Goal: Complete application form: Complete application form

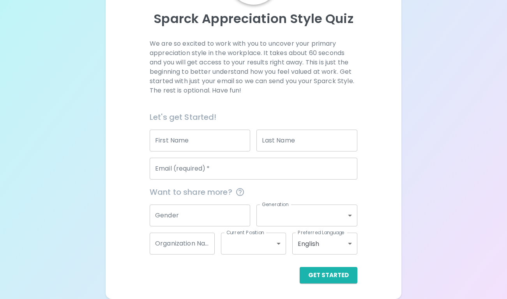
scroll to position [82, 0]
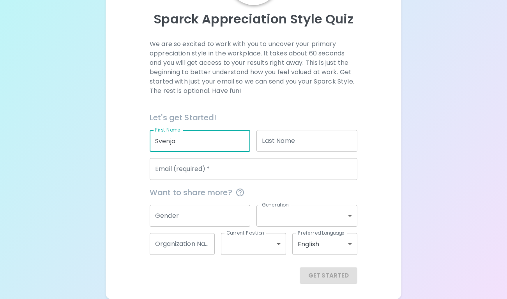
type input "Svenja"
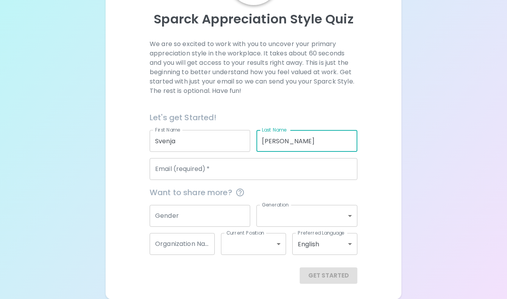
type input "[PERSON_NAME]"
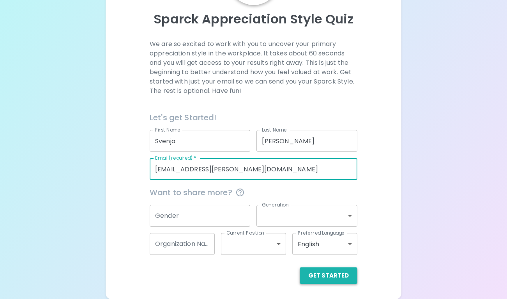
type input "[EMAIL_ADDRESS][PERSON_NAME][DOMAIN_NAME]"
click at [328, 278] on button "Get Started" at bounding box center [329, 275] width 58 height 16
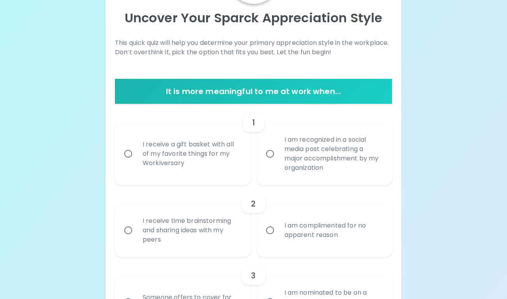
scroll to position [152, 0]
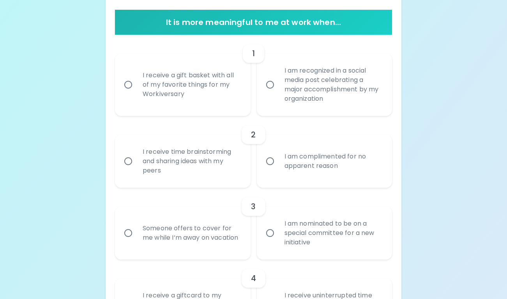
click at [331, 99] on div "I am recognized in a social media post celebrating a major accomplishment by my…" at bounding box center [333, 85] width 110 height 56
click at [278, 93] on input "I am recognized in a social media post celebrating a major accomplishment by my…" at bounding box center [270, 84] width 16 height 16
radio input "true"
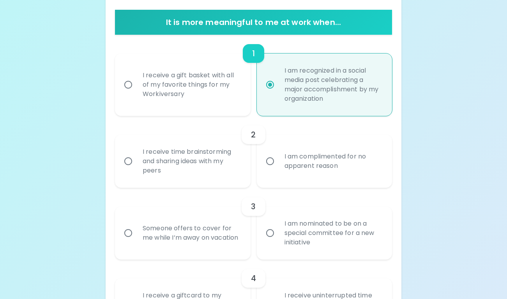
scroll to position [214, 0]
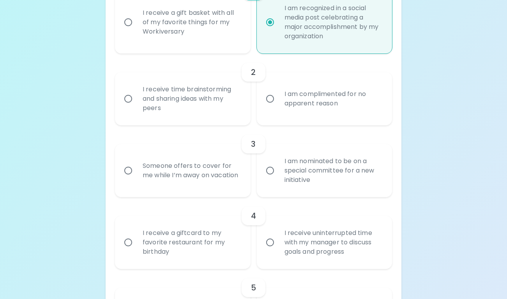
click at [225, 108] on div "I receive time brainstorming and sharing ideas with my peers" at bounding box center [191, 98] width 110 height 47
click at [136, 107] on input "I receive time brainstorming and sharing ideas with my peers" at bounding box center [128, 98] width 16 height 16
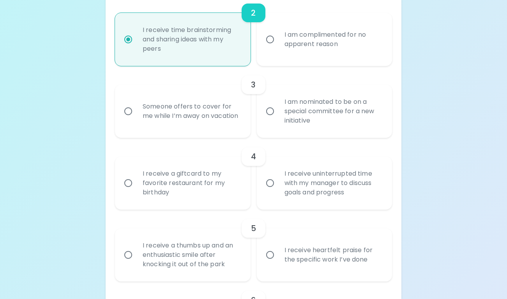
scroll to position [277, 0]
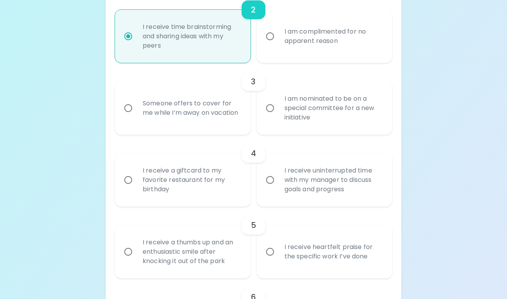
click at [316, 122] on div "I am nominated to be on a special committee for a new initiative" at bounding box center [333, 108] width 110 height 47
click at [278, 116] on input "I am nominated to be on a special committee for a new initiative" at bounding box center [270, 108] width 16 height 16
radio input "true"
radio input "false"
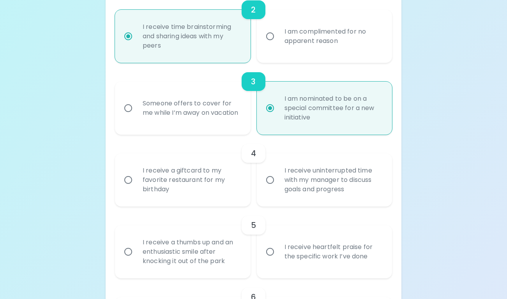
scroll to position [339, 0]
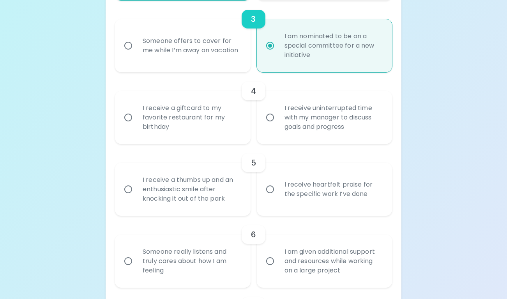
click at [312, 122] on div "I receive uninterrupted time with my manager to discuss goals and progress" at bounding box center [333, 117] width 110 height 47
click at [278, 122] on input "I receive uninterrupted time with my manager to discuss goals and progress" at bounding box center [270, 117] width 16 height 16
radio input "false"
radio input "true"
radio input "false"
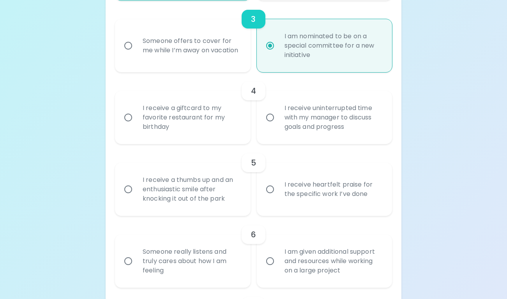
scroll to position [402, 0]
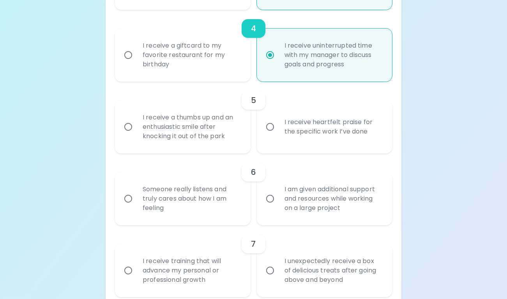
click at [295, 125] on div "I receive heartfelt praise for the specific work I’ve done" at bounding box center [333, 126] width 110 height 37
click at [278, 125] on input "I receive heartfelt praise for the specific work I’ve done" at bounding box center [270, 127] width 16 height 16
radio input "false"
radio input "true"
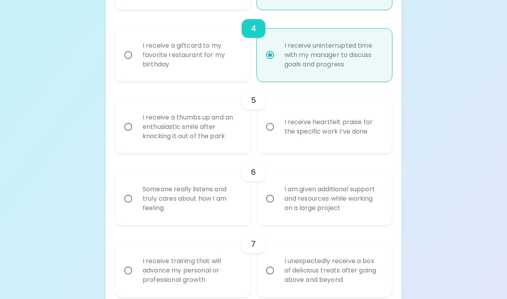
radio input "false"
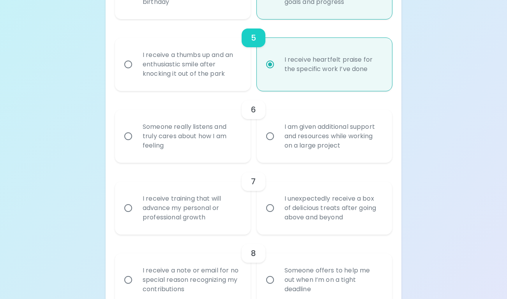
click at [225, 137] on div "Someone really listens and truly cares about how I am feeling" at bounding box center [191, 136] width 110 height 47
click at [136, 137] on input "Someone really listens and truly cares about how I am feeling" at bounding box center [128, 136] width 16 height 16
radio input "false"
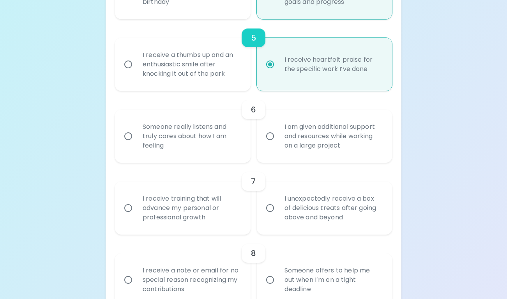
radio input "true"
radio input "false"
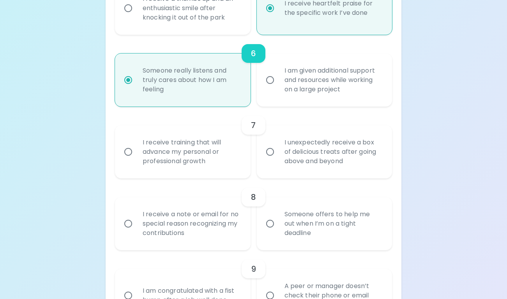
scroll to position [526, 0]
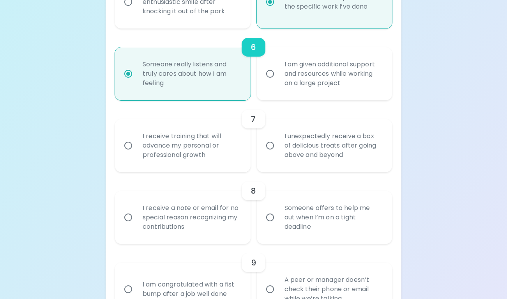
click at [225, 139] on div "I receive training that will advance my personal or professional growth" at bounding box center [191, 145] width 110 height 47
click at [136, 139] on input "I receive training that will advance my personal or professional growth" at bounding box center [128, 145] width 16 height 16
radio input "false"
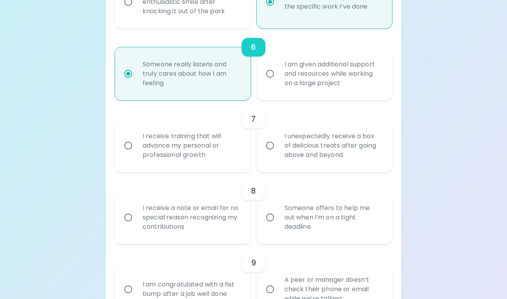
radio input "false"
radio input "true"
radio input "false"
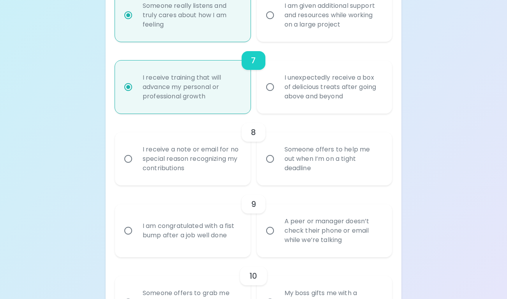
scroll to position [589, 0]
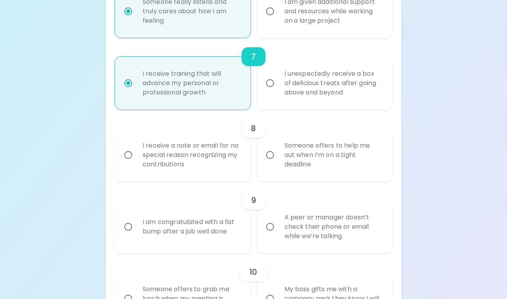
click at [289, 162] on div "Someone offers to help me out when I’m on a tight deadline" at bounding box center [333, 154] width 110 height 47
click at [278, 162] on input "Someone offers to help me out when I’m on a tight deadline" at bounding box center [270, 155] width 16 height 16
radio input "false"
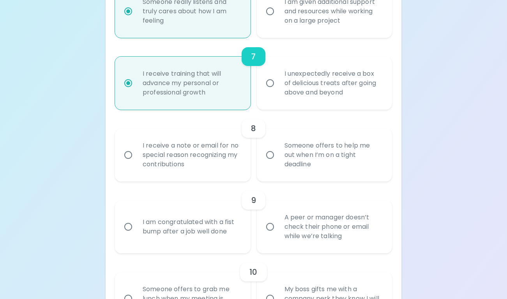
radio input "false"
radio input "true"
radio input "false"
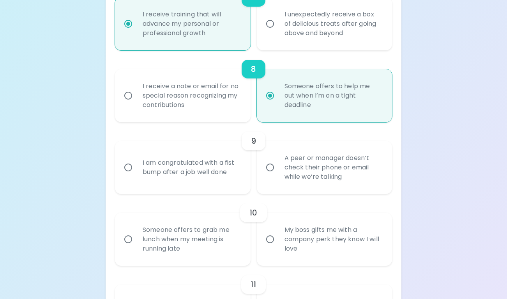
scroll to position [651, 0]
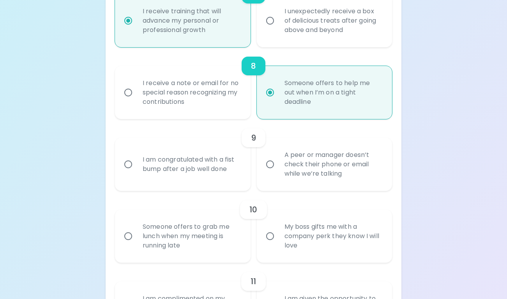
click at [213, 172] on div "I am congratulated with a fist bump after a job well done" at bounding box center [191, 163] width 110 height 37
click at [136, 172] on input "I am congratulated with a fist bump after a job well done" at bounding box center [128, 164] width 16 height 16
radio input "false"
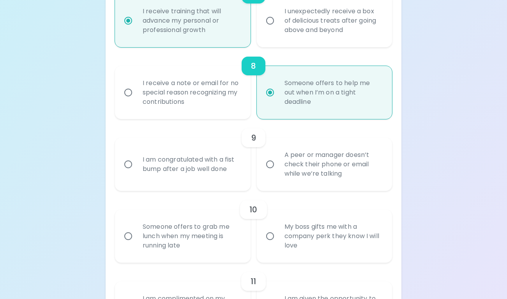
radio input "false"
radio input "true"
radio input "false"
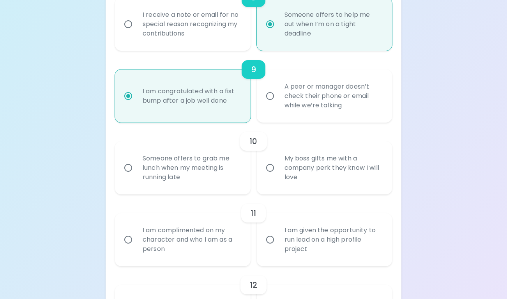
scroll to position [707, 0]
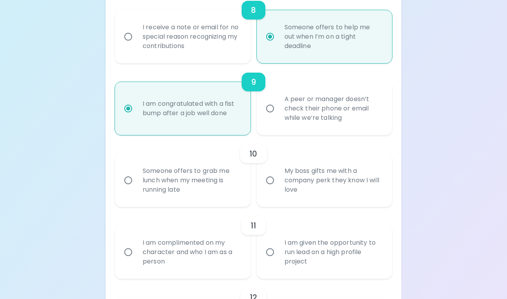
click at [303, 121] on div "A peer or manager doesn’t check their phone or email while we’re talking" at bounding box center [333, 108] width 110 height 47
click at [278, 117] on input "A peer or manager doesn’t check their phone or email while we’re talking" at bounding box center [270, 108] width 16 height 16
radio input "false"
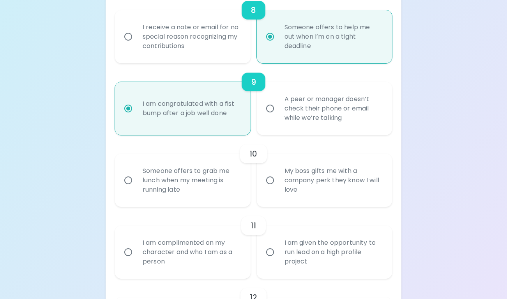
radio input "false"
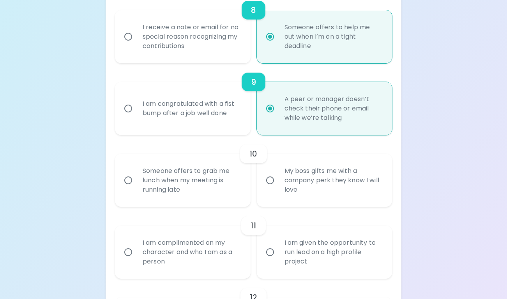
click at [223, 189] on div "Someone offers to grab me lunch when my meeting is running late" at bounding box center [191, 180] width 110 height 47
click at [136, 188] on input "Someone offers to grab me lunch when my meeting is running late" at bounding box center [128, 180] width 16 height 16
radio input "false"
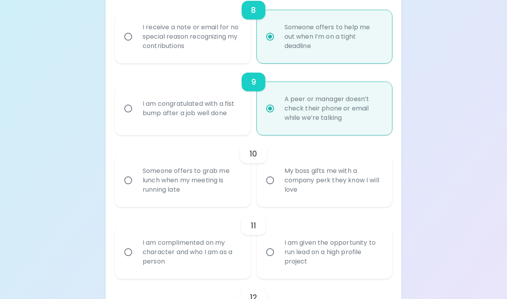
radio input "false"
radio input "true"
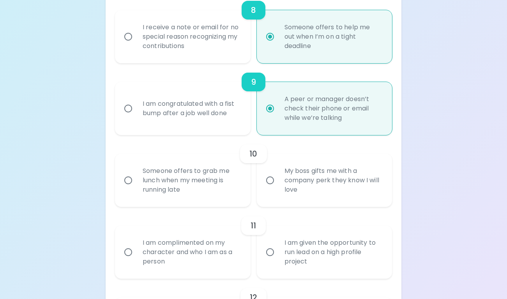
radio input "false"
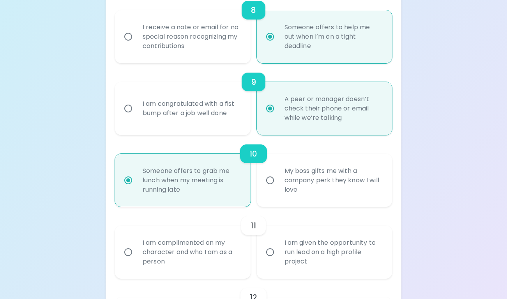
scroll to position [769, 0]
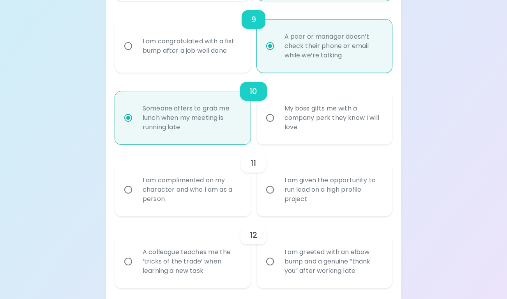
click at [309, 135] on div "My boss gifts me with a company perk they know I will love" at bounding box center [333, 117] width 110 height 47
click at [278, 126] on input "My boss gifts me with a company perk they know I will love" at bounding box center [270, 118] width 16 height 16
radio input "false"
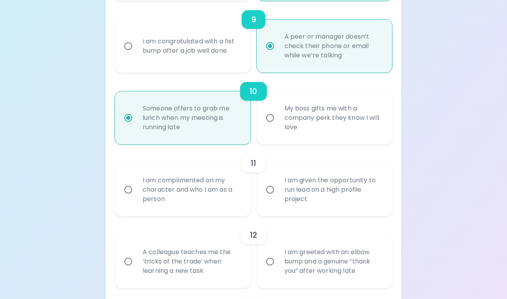
radio input "false"
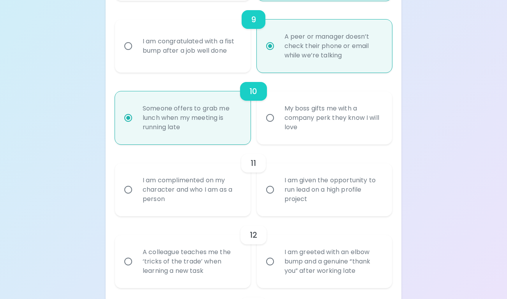
radio input "false"
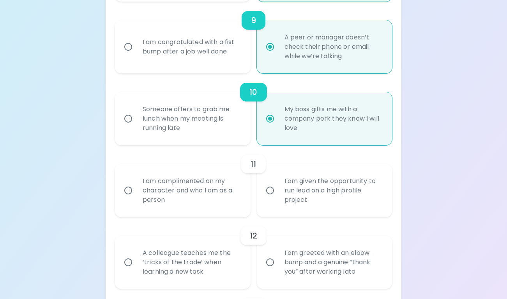
click at [223, 194] on div "I am complimented on my character and who I am as a person" at bounding box center [191, 190] width 110 height 47
click at [136, 194] on input "I am complimented on my character and who I am as a person" at bounding box center [128, 190] width 16 height 16
radio input "false"
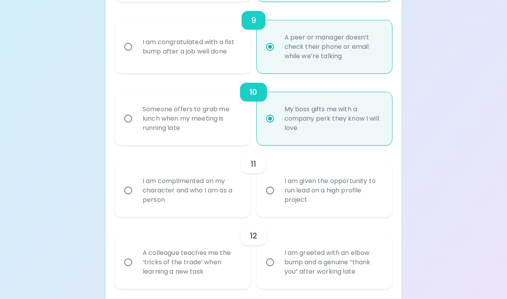
radio input "false"
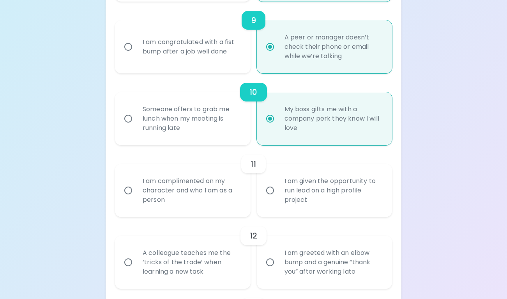
radio input "true"
radio input "false"
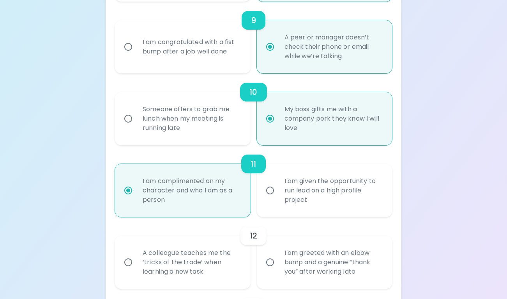
scroll to position [831, 0]
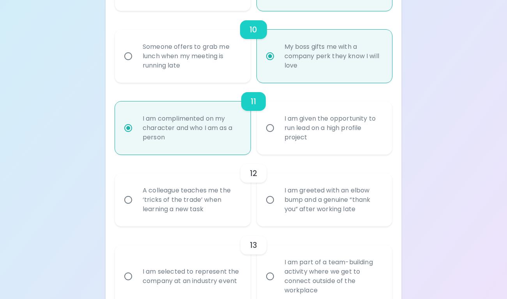
click at [224, 211] on div "A colleague teaches me the ‘tricks of the trade’ when learning a new task" at bounding box center [191, 199] width 110 height 47
click at [136, 208] on input "A colleague teaches me the ‘tricks of the trade’ when learning a new task" at bounding box center [128, 199] width 16 height 16
radio input "false"
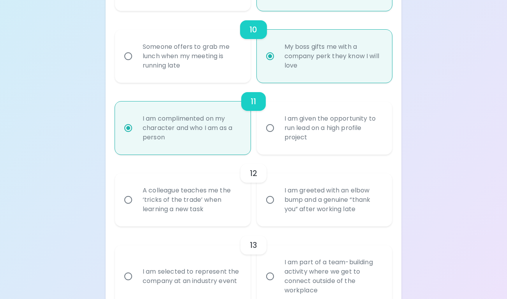
radio input "false"
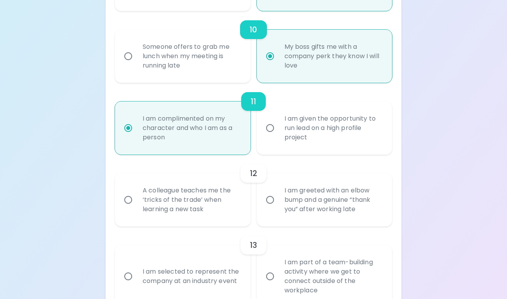
radio input "false"
radio input "true"
radio input "false"
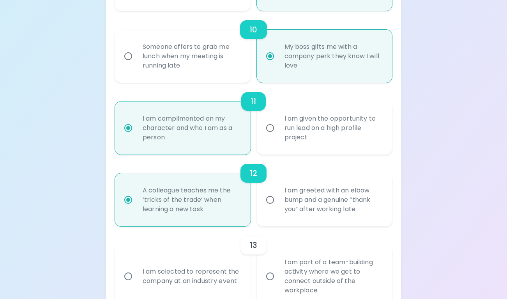
scroll to position [893, 0]
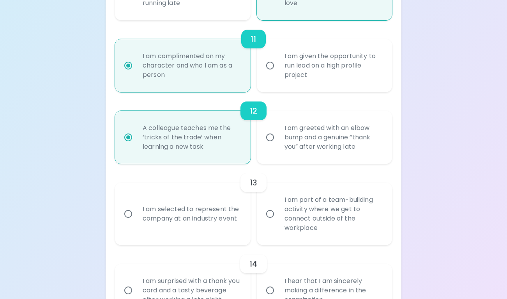
click at [223, 229] on div "I am selected to represent the company at an industry event" at bounding box center [191, 213] width 110 height 37
click at [136, 222] on input "I am selected to represent the company at an industry event" at bounding box center [128, 214] width 16 height 16
radio input "false"
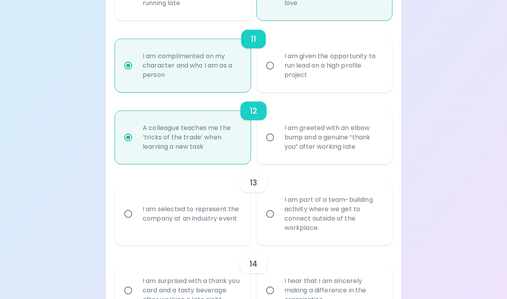
radio input "false"
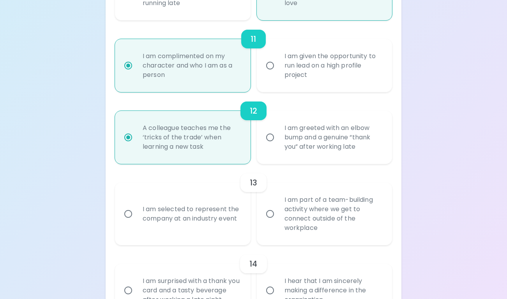
radio input "false"
radio input "true"
radio input "false"
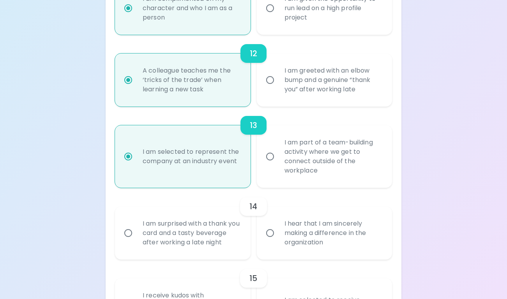
scroll to position [956, 0]
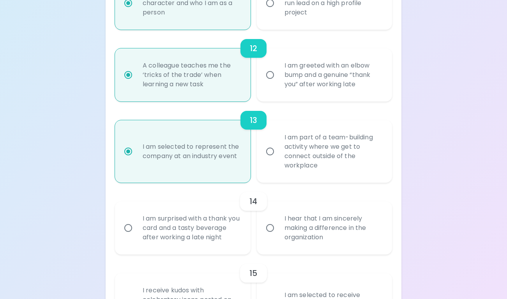
click at [286, 163] on div "I am part of a team-building activity where we get to connect outside of the wo…" at bounding box center [333, 151] width 110 height 56
click at [278, 160] on input "I am part of a team-building activity where we get to connect outside of the wo…" at bounding box center [270, 151] width 16 height 16
radio input "false"
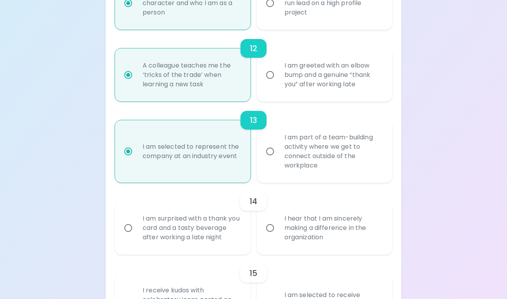
radio input "false"
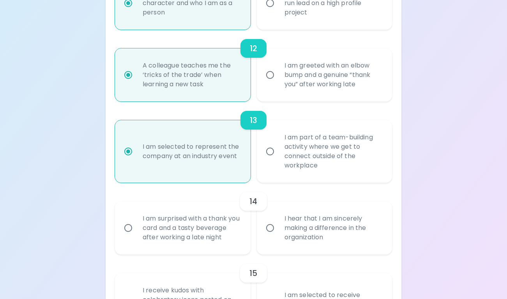
radio input "false"
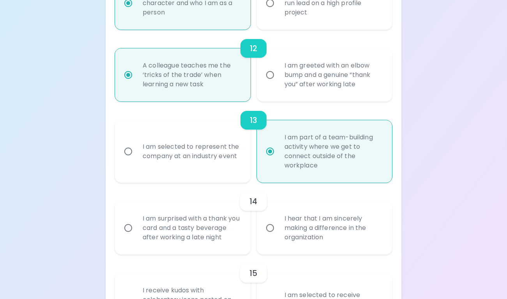
click at [278, 221] on div "I hear that I am sincerely making a difference in the organization" at bounding box center [333, 227] width 110 height 47
click at [278, 221] on input "I hear that I am sincerely making a difference in the organization" at bounding box center [270, 228] width 16 height 16
radio input "false"
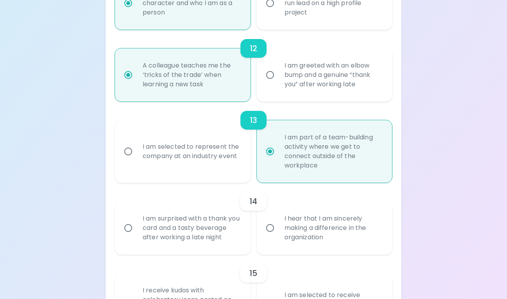
radio input "false"
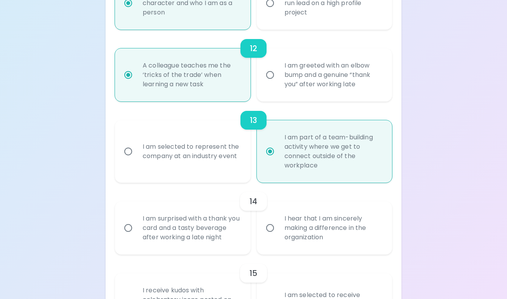
radio input "false"
radio input "true"
radio input "false"
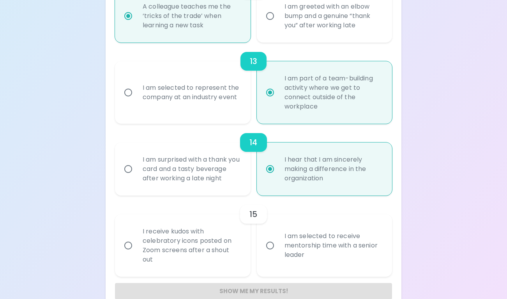
scroll to position [1018, 0]
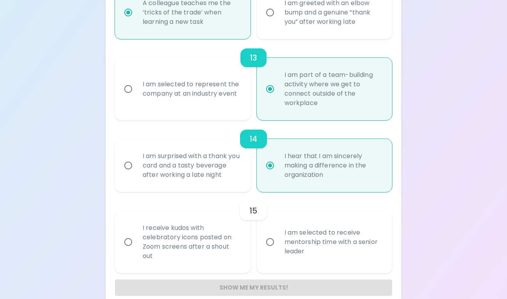
click at [275, 232] on label "I am selected to receive mentorship time with a senior leader" at bounding box center [320, 242] width 135 height 62
click at [275, 234] on input "I am selected to receive mentorship time with a senior leader" at bounding box center [270, 242] width 16 height 16
radio input "false"
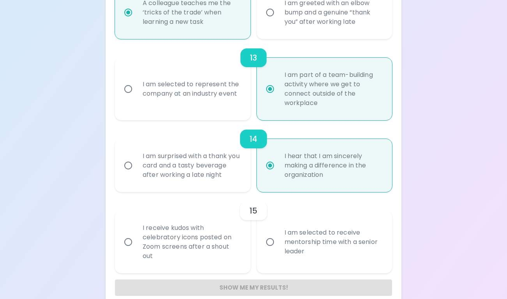
radio input "false"
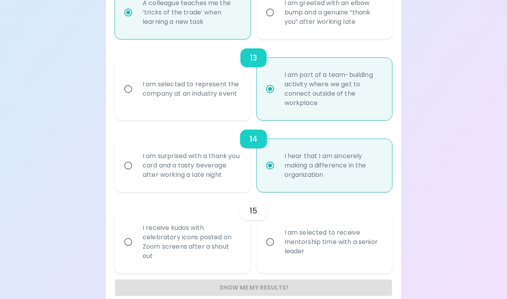
radio input "false"
radio input "true"
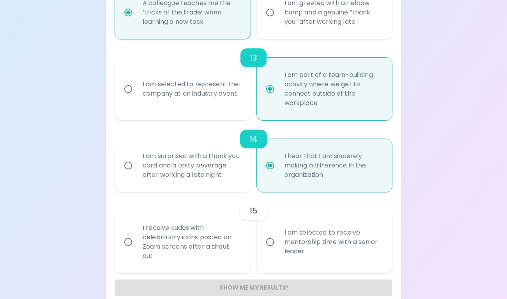
radio input "false"
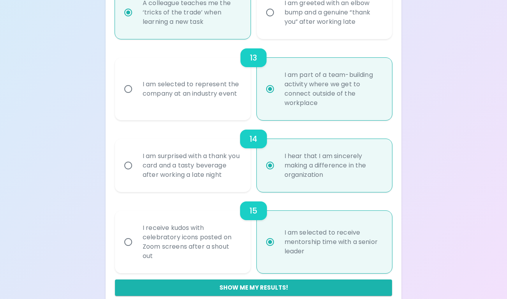
scroll to position [1040, 0]
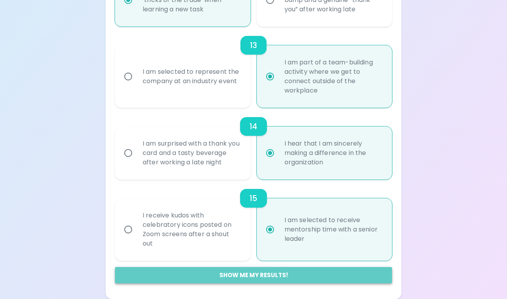
click at [278, 278] on button "Show me my results!" at bounding box center [253, 275] width 277 height 16
radio input "false"
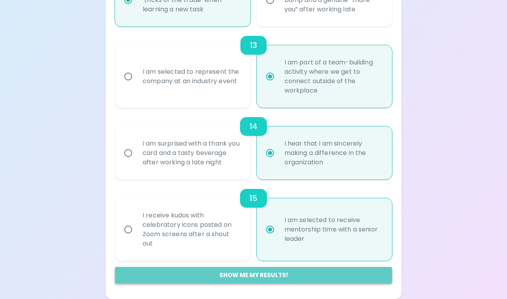
radio input "false"
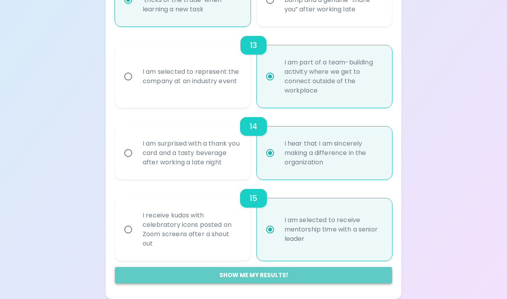
radio input "false"
radio input "true"
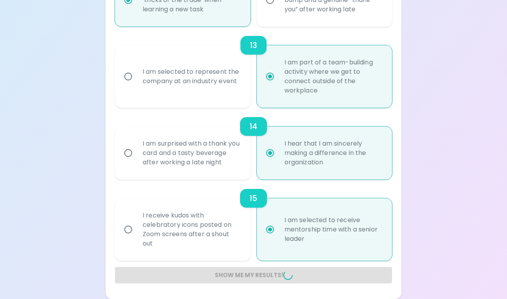
radio input "false"
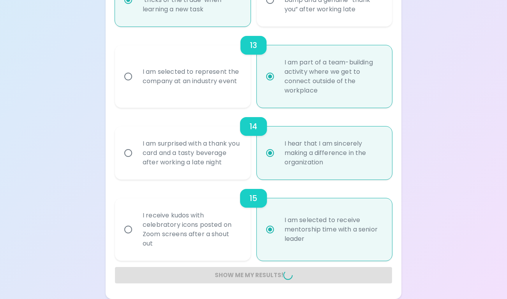
radio input "false"
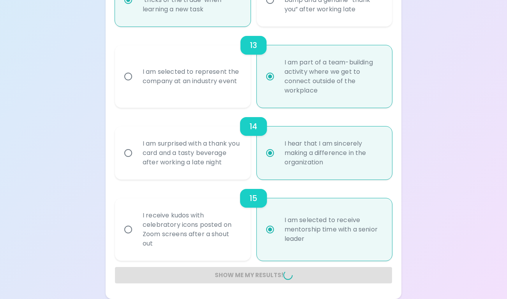
radio input "false"
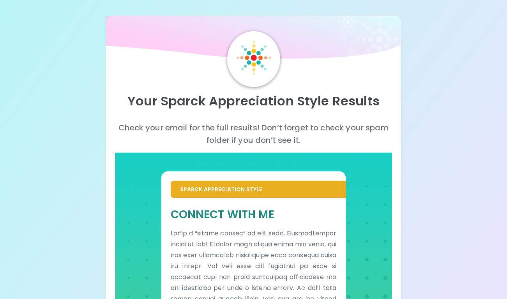
scroll to position [0, 0]
